Goal: Information Seeking & Learning: Learn about a topic

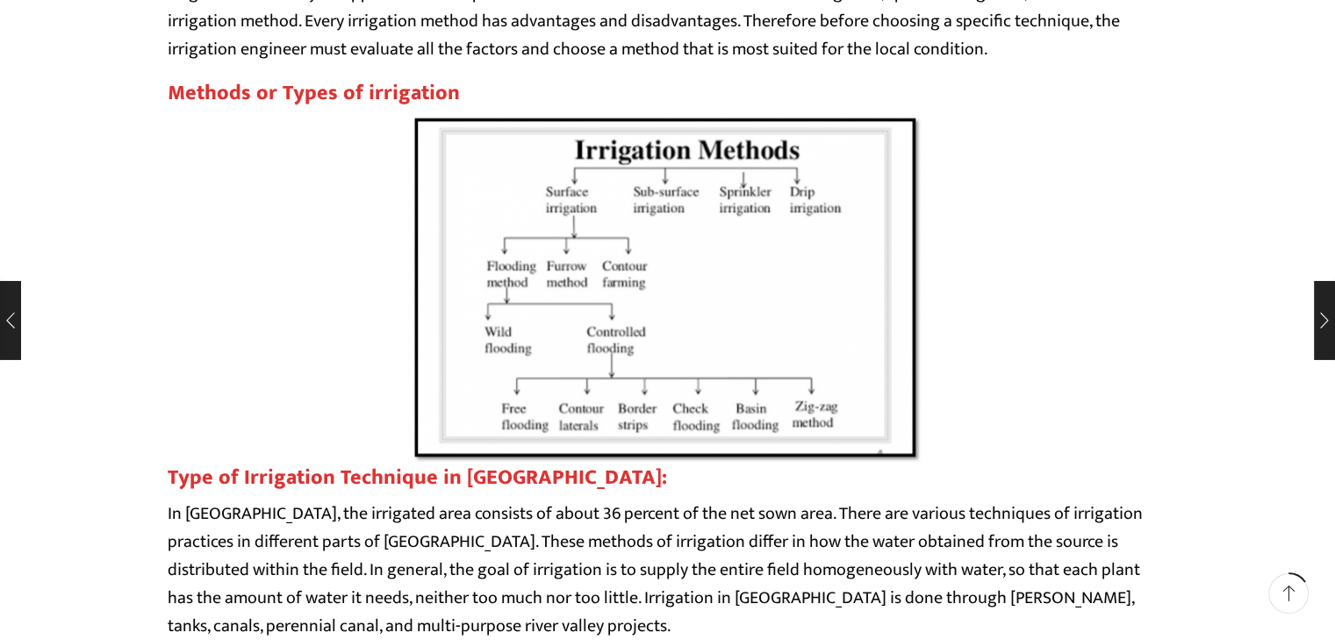
scroll to position [1334, 0]
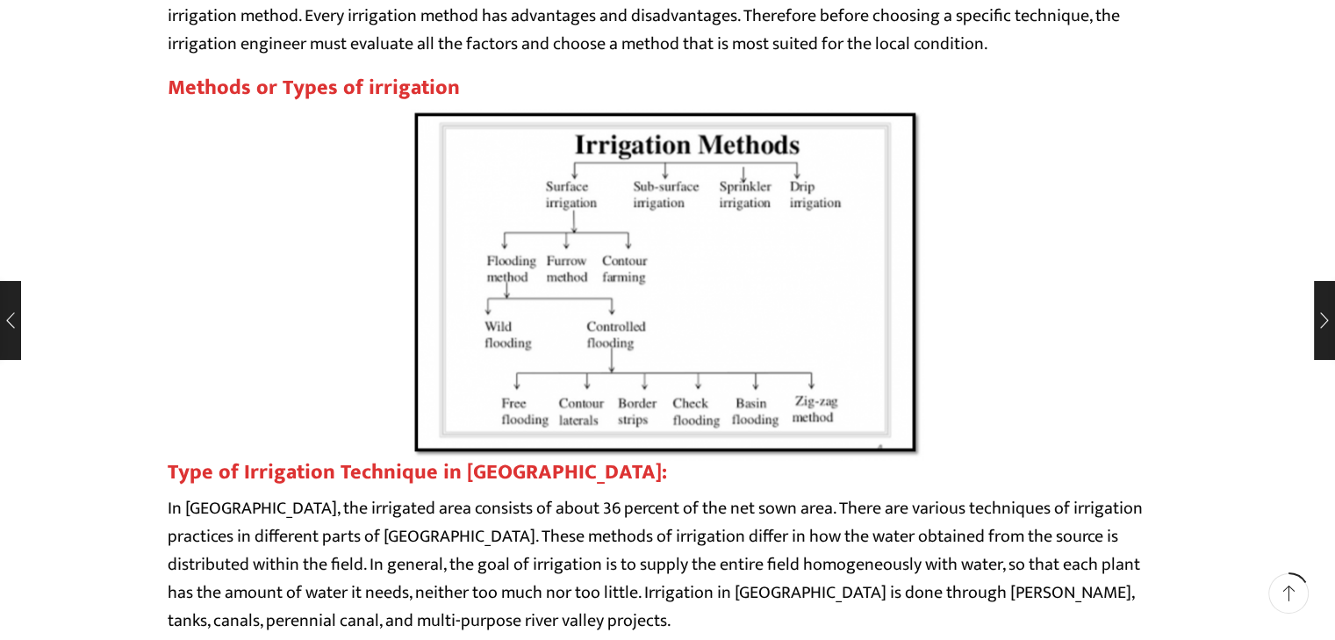
click at [970, 324] on div at bounding box center [668, 284] width 1000 height 351
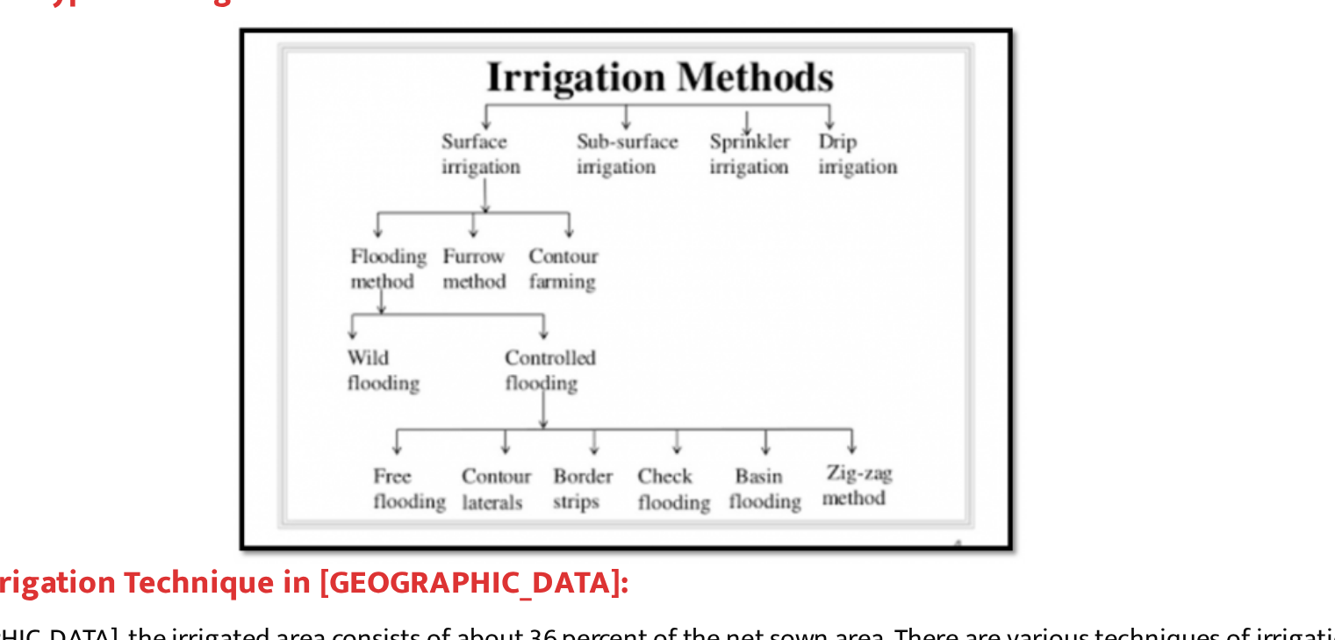
click at [653, 258] on img at bounding box center [667, 284] width 513 height 351
click at [726, 296] on img at bounding box center [667, 284] width 513 height 351
click at [741, 326] on img at bounding box center [667, 284] width 513 height 351
click at [748, 326] on img at bounding box center [667, 284] width 513 height 351
